Goal: Task Accomplishment & Management: Manage account settings

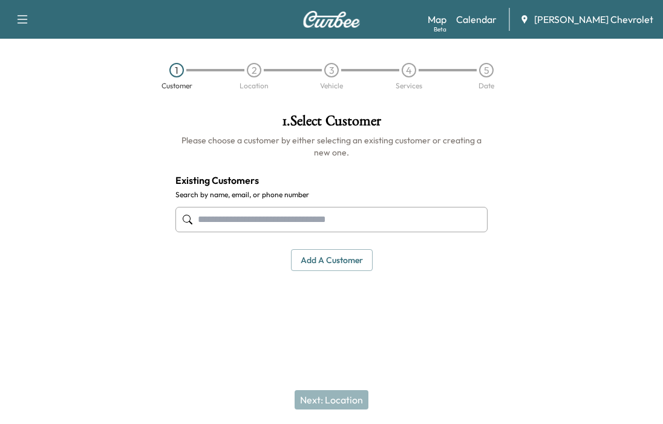
click at [495, 25] on link "Calendar" at bounding box center [476, 19] width 41 height 15
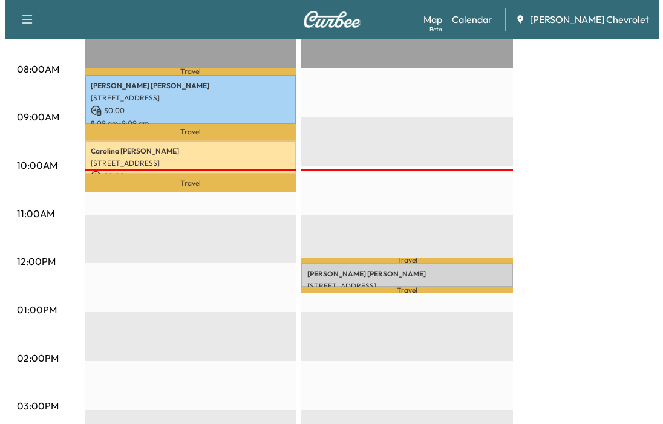
scroll to position [363, 0]
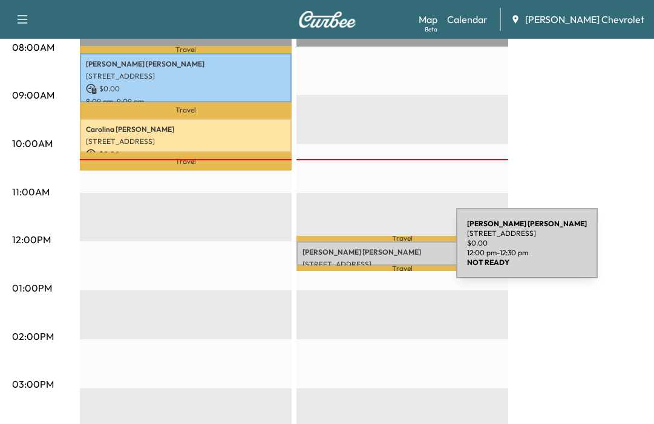
click at [365, 250] on p "[PERSON_NAME]" at bounding box center [402, 252] width 200 height 10
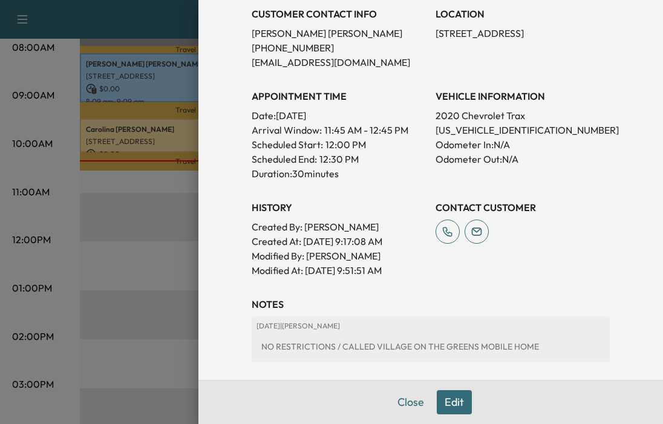
scroll to position [200, 0]
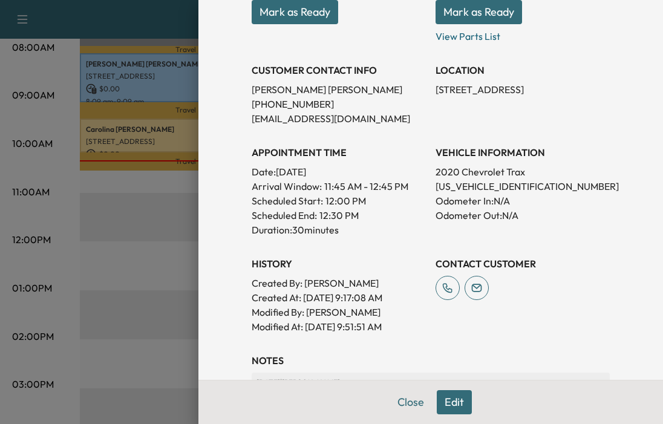
click at [484, 184] on p "[US_VEHICLE_IDENTIFICATION_NUMBER]" at bounding box center [522, 186] width 174 height 15
copy p "[US_VEHICLE_IDENTIFICATION_NUMBER]"
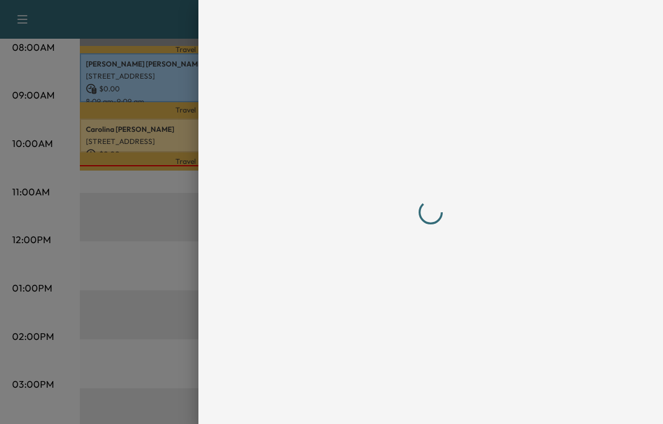
scroll to position [0, 0]
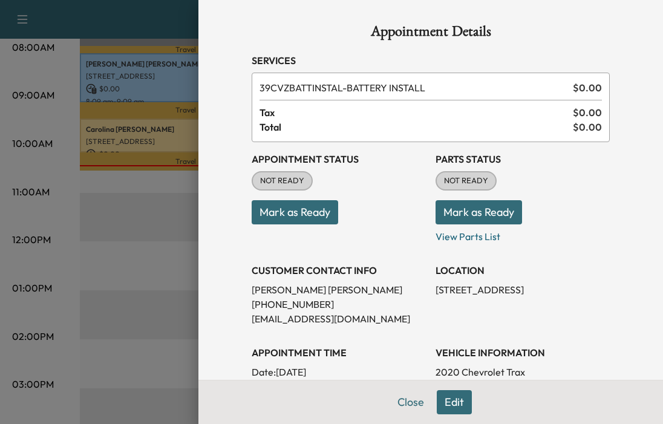
click at [308, 217] on button "Mark as Ready" at bounding box center [295, 212] width 86 height 24
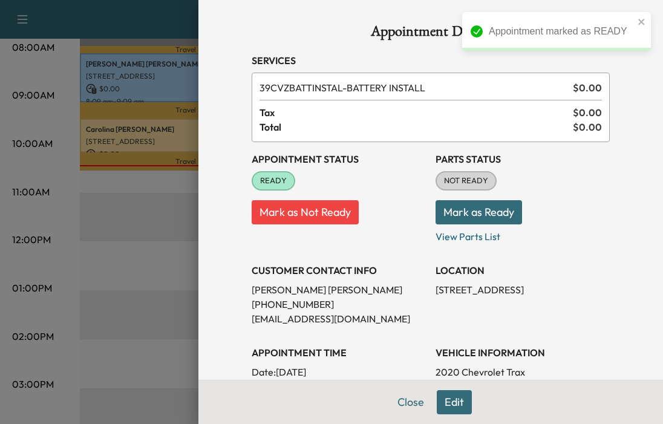
click at [389, 409] on button "Close" at bounding box center [410, 402] width 42 height 24
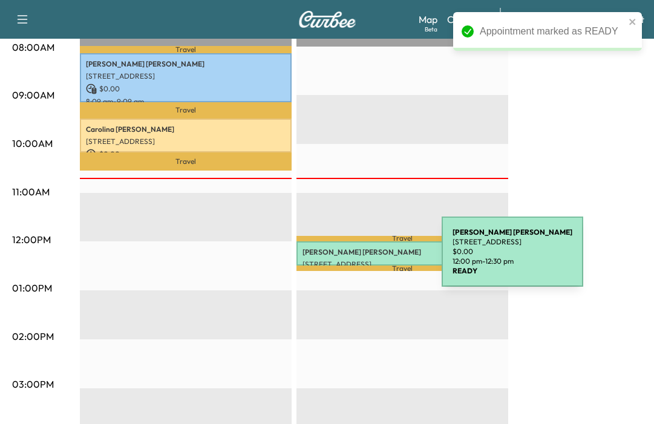
click at [351, 259] on p "[STREET_ADDRESS]" at bounding box center [402, 264] width 200 height 10
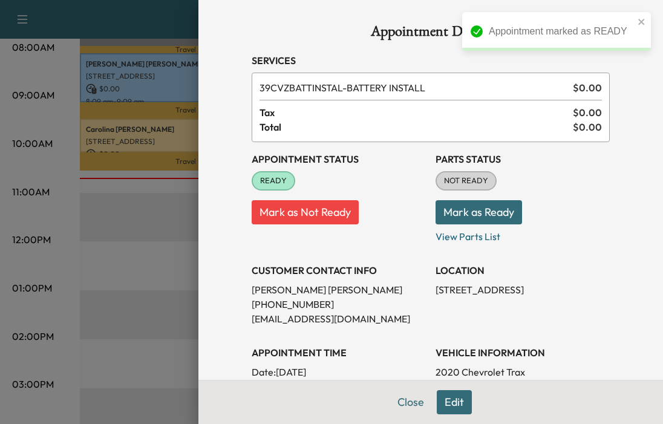
click at [475, 218] on button "Mark as Ready" at bounding box center [478, 212] width 86 height 24
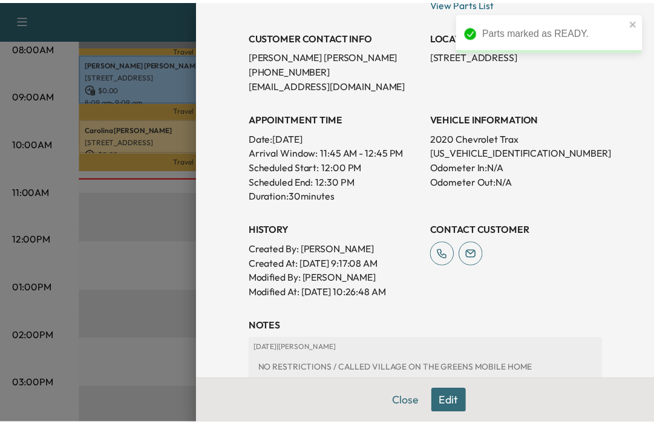
scroll to position [242, 0]
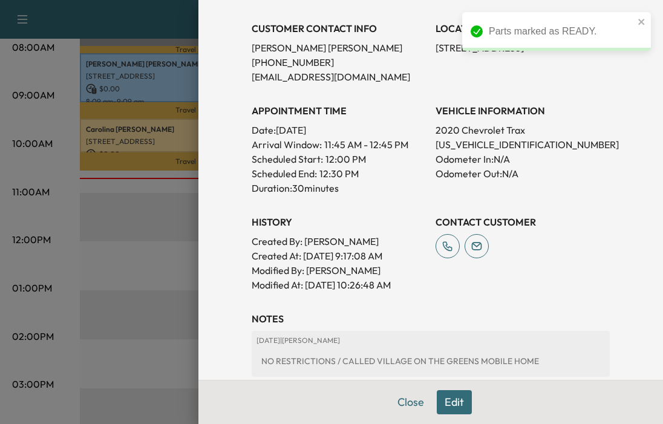
click at [407, 401] on button "Close" at bounding box center [410, 402] width 42 height 24
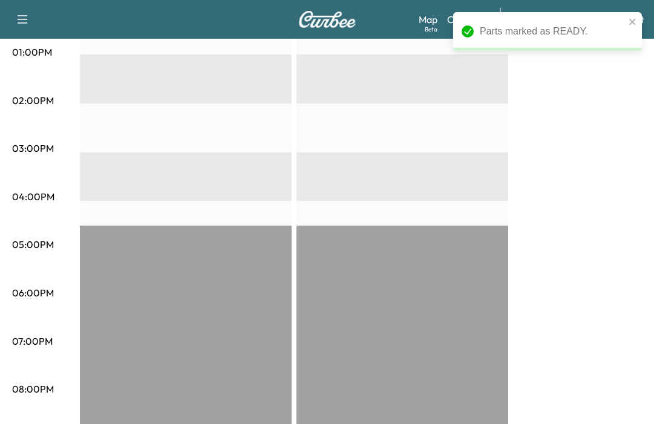
scroll to position [605, 0]
